Goal: Find specific page/section: Find specific page/section

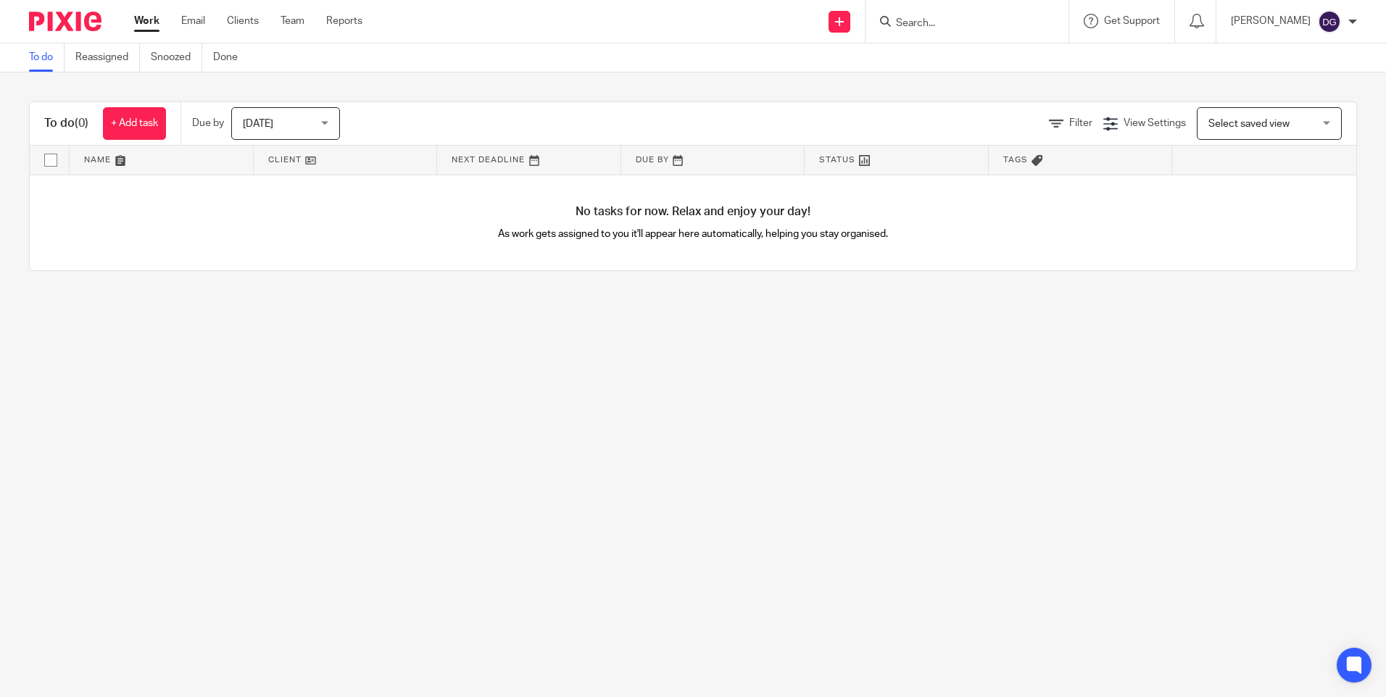
click at [913, 22] on input "Search" at bounding box center [960, 23] width 131 height 13
click at [924, 22] on input "Search" at bounding box center [960, 23] width 131 height 13
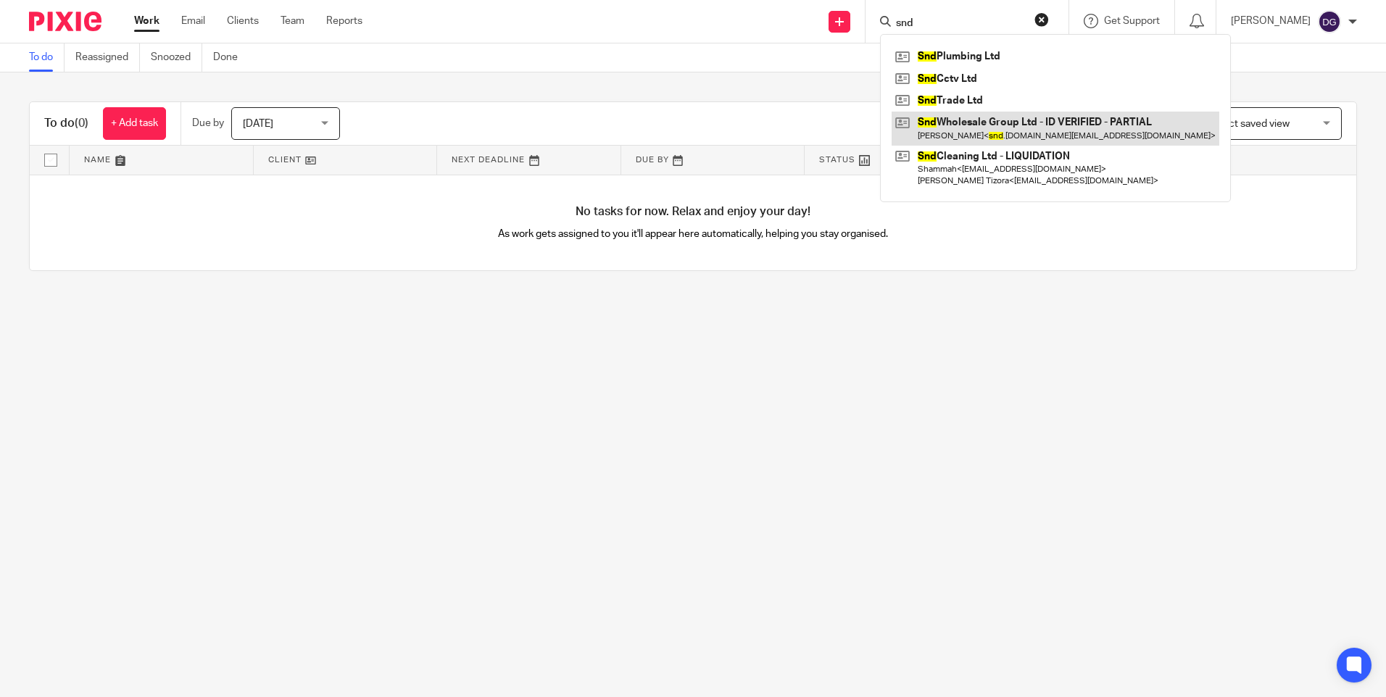
type input "snd"
click at [1011, 128] on link at bounding box center [1056, 128] width 328 height 33
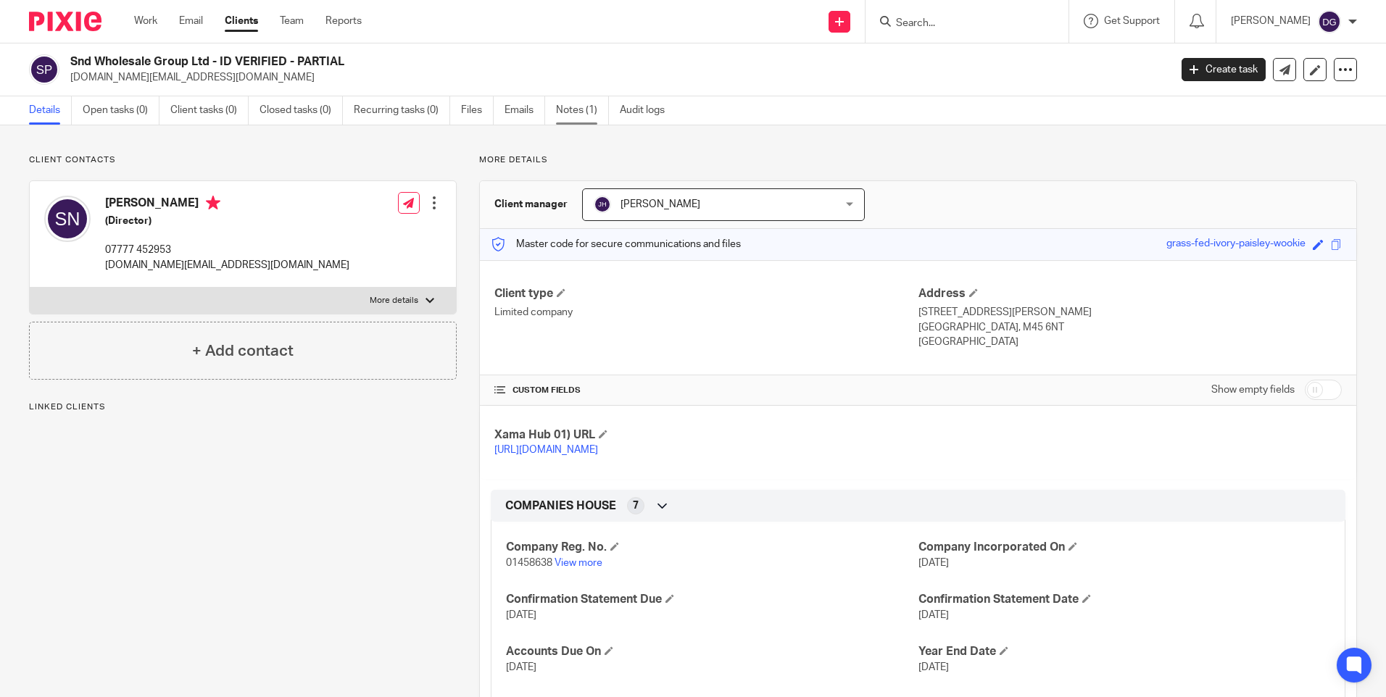
click at [568, 114] on link "Notes (1)" at bounding box center [582, 110] width 53 height 28
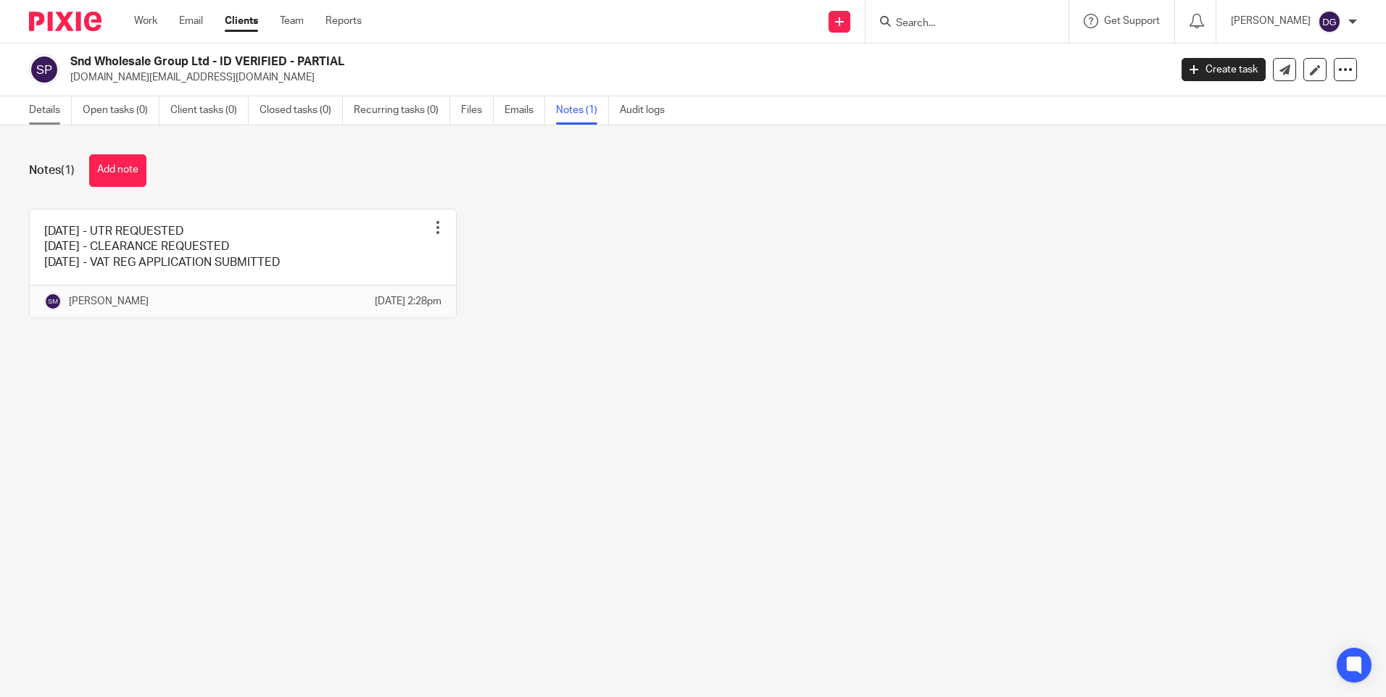
click at [59, 104] on link "Details" at bounding box center [50, 110] width 43 height 28
